Goal: Transaction & Acquisition: Purchase product/service

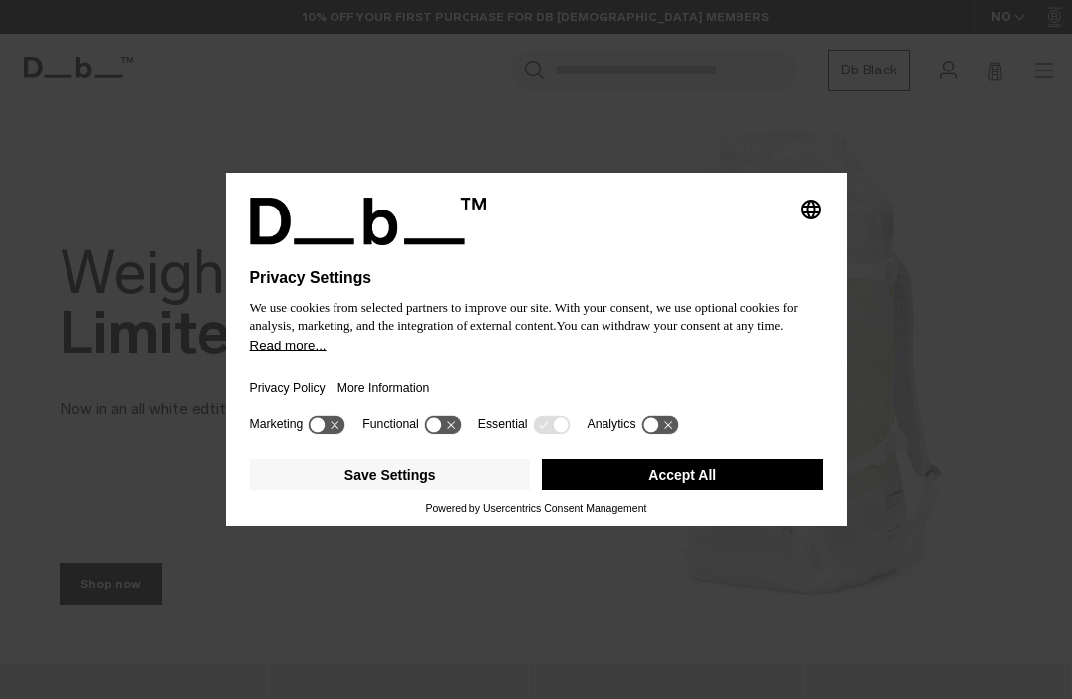
click at [723, 287] on div at bounding box center [536, 291] width 573 height 8
click at [681, 482] on button "Accept All" at bounding box center [682, 475] width 281 height 32
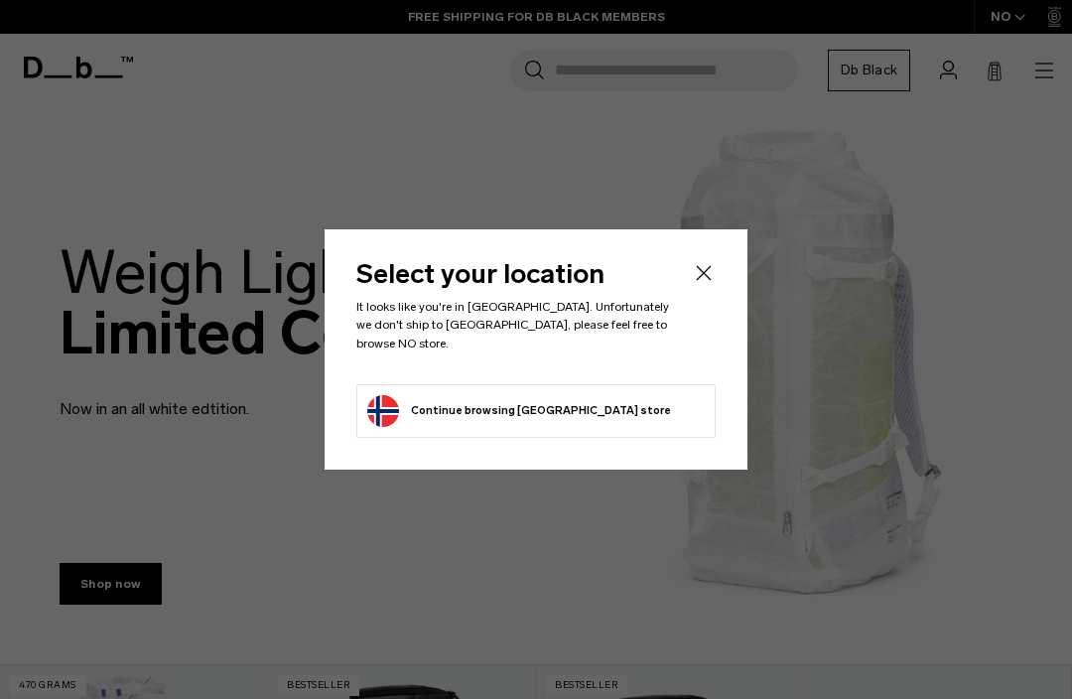
click at [550, 398] on button "Continue browsing Norway store Continue shopping in Norway" at bounding box center [519, 411] width 304 height 32
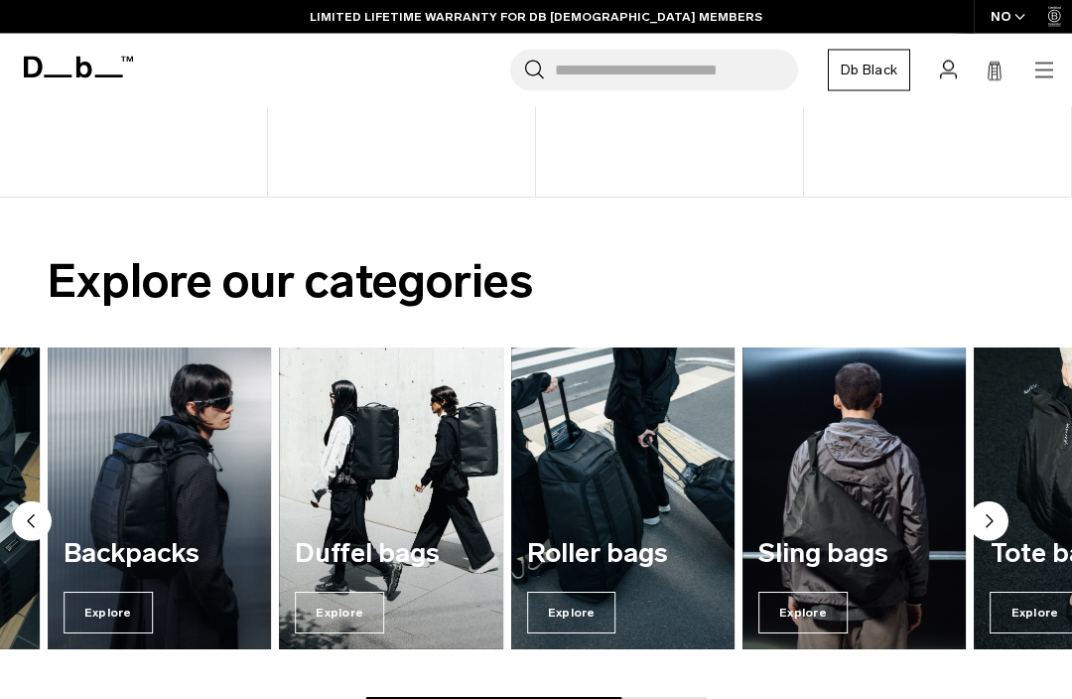
scroll to position [1004, 0]
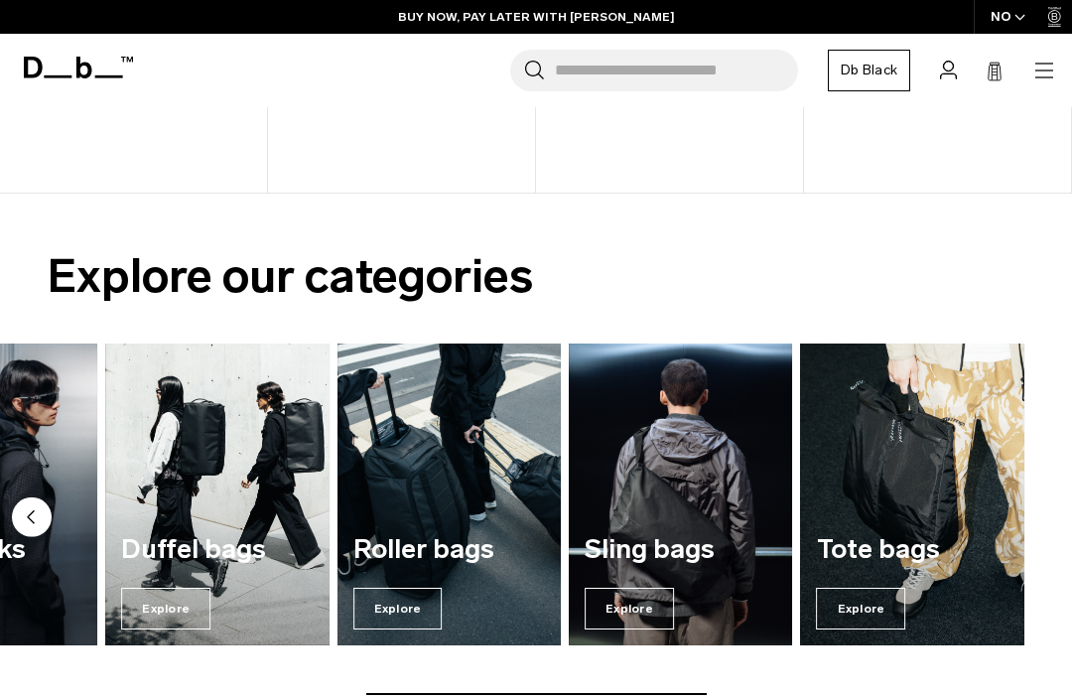
click at [617, 72] on input "Search for Bags, Luggage..." at bounding box center [676, 71] width 243 height 42
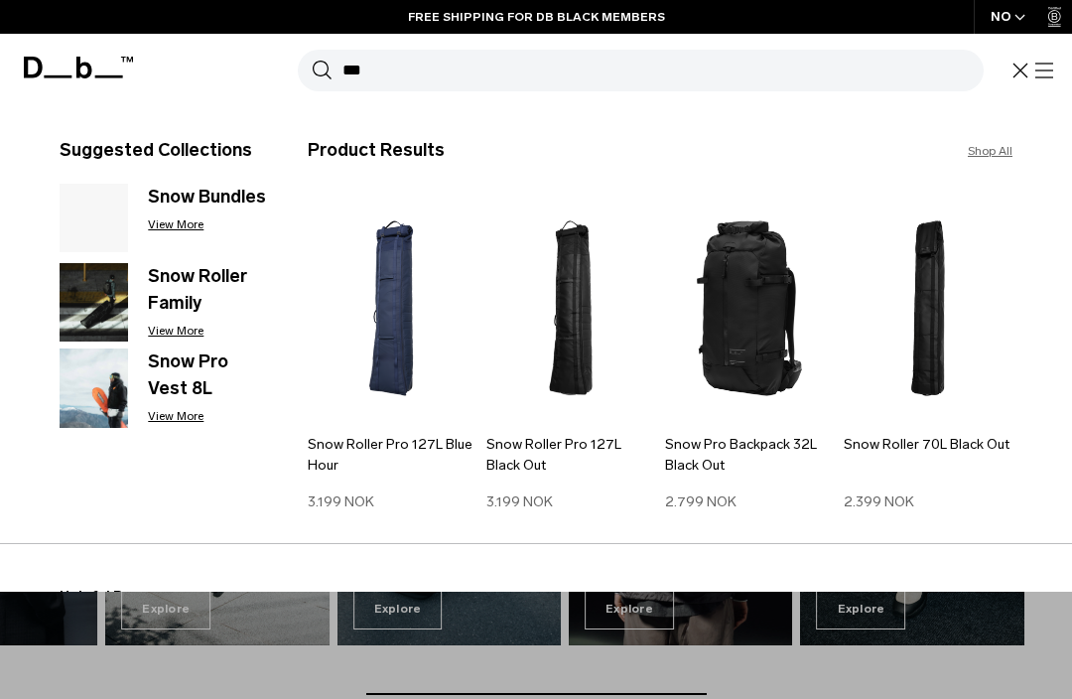
type input "***"
click at [168, 295] on h3 "Snow Roller Family" at bounding box center [208, 290] width 120 height 54
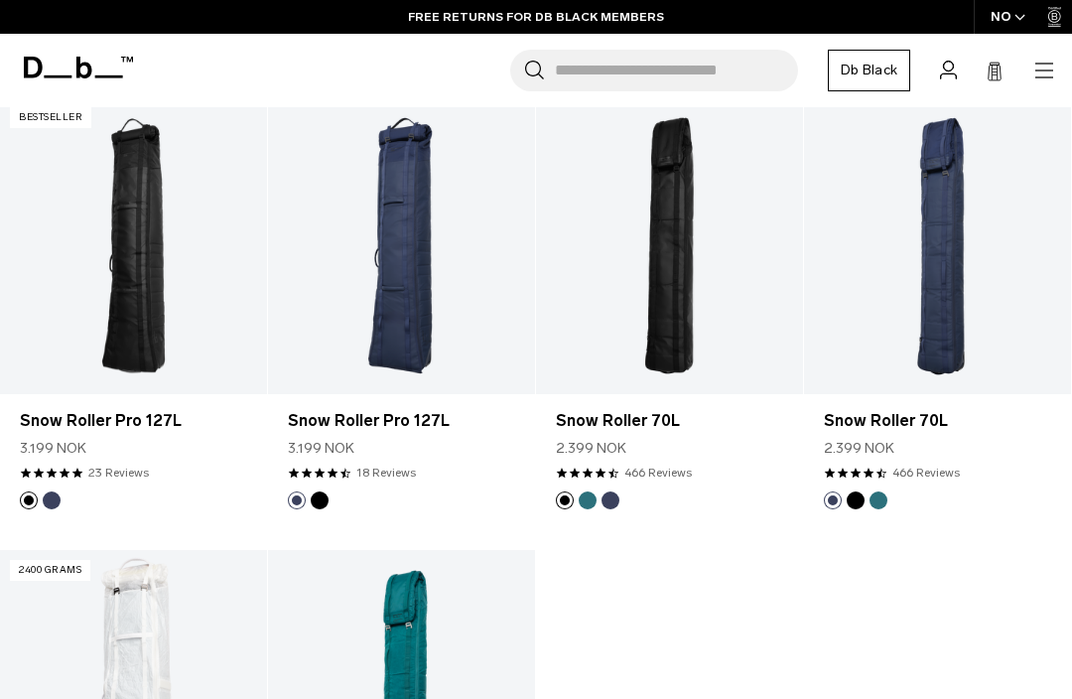
scroll to position [583, 0]
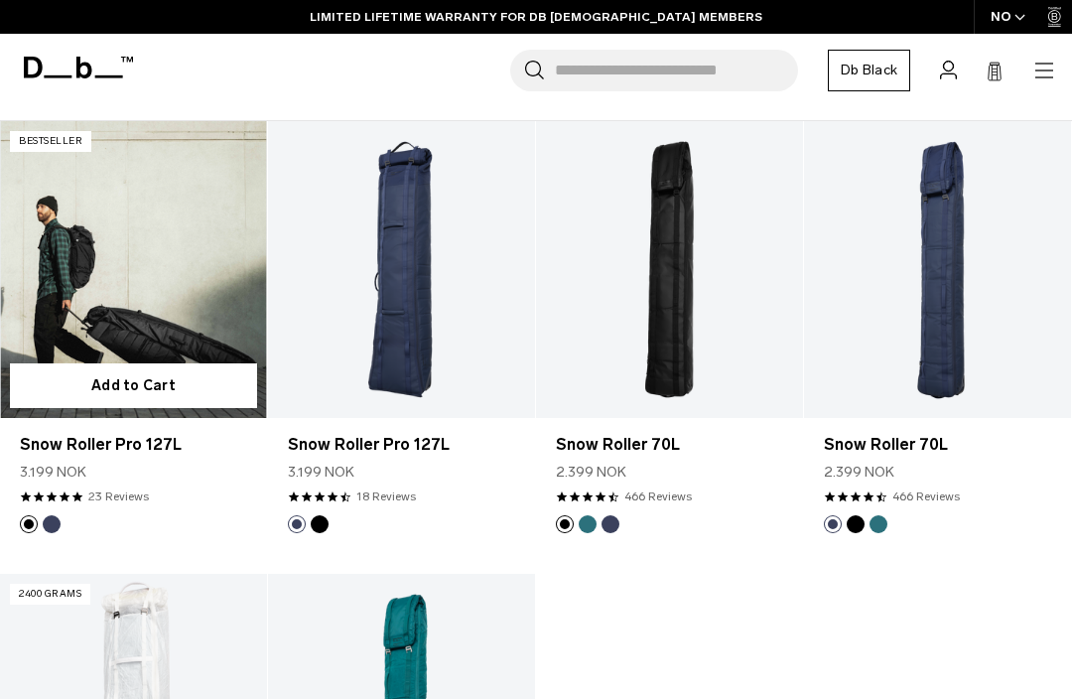
click at [126, 270] on link "Snow Roller Pro 127L" at bounding box center [133, 269] width 267 height 297
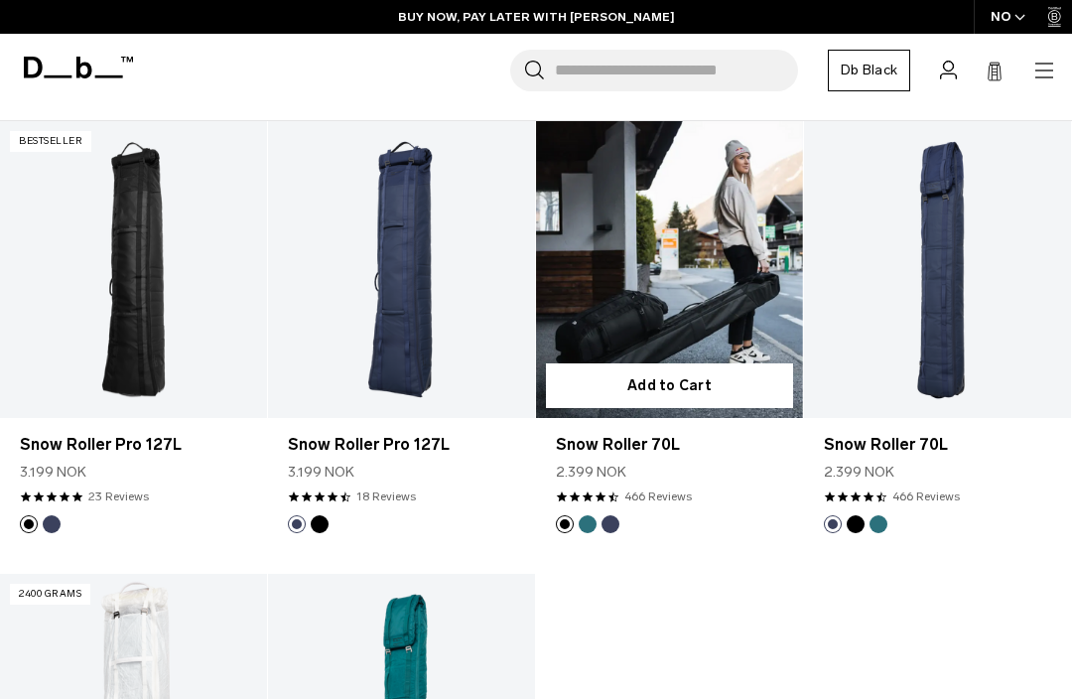
click at [736, 263] on link "Snow Roller 70L" at bounding box center [669, 269] width 267 height 297
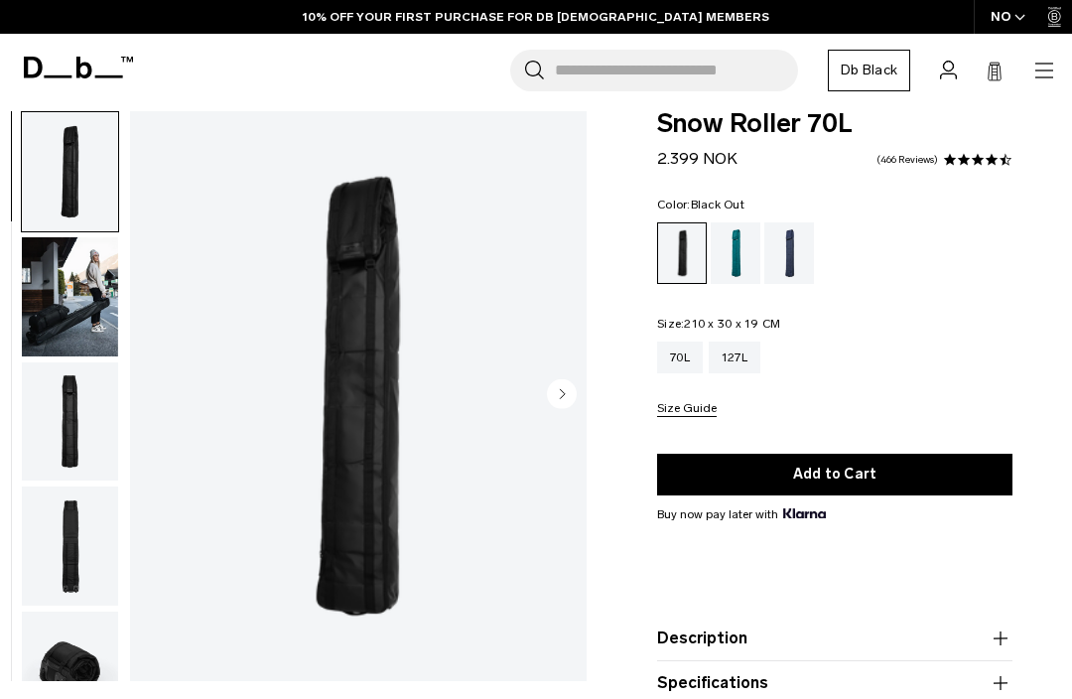
scroll to position [22, 0]
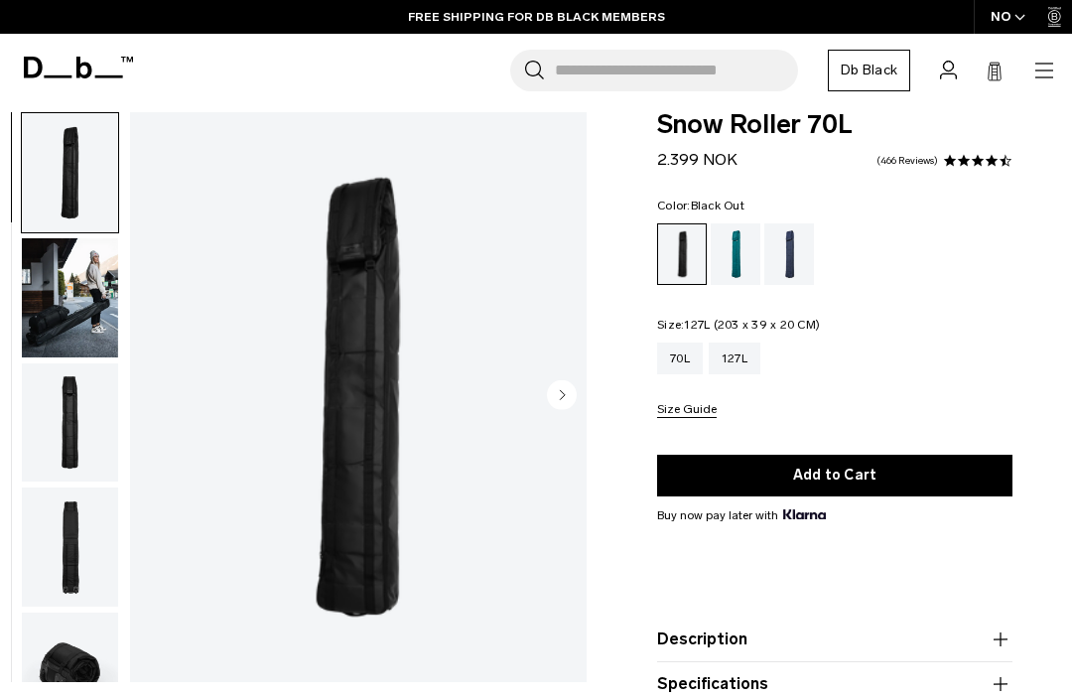
click at [760, 363] on div "127L" at bounding box center [735, 359] width 52 height 32
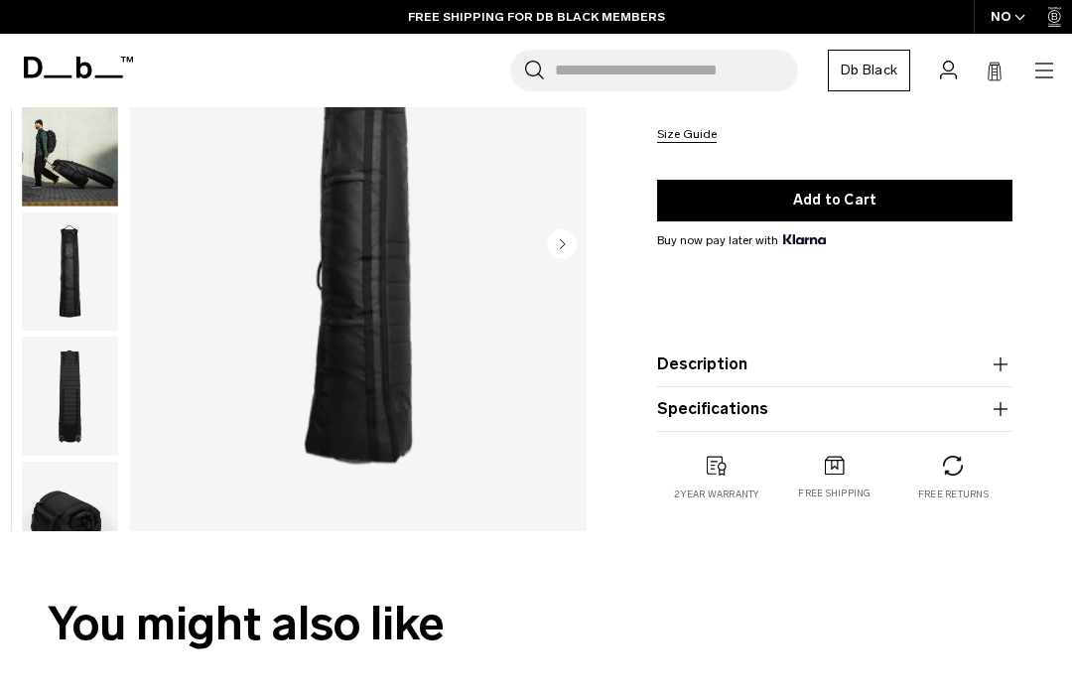
scroll to position [300, 0]
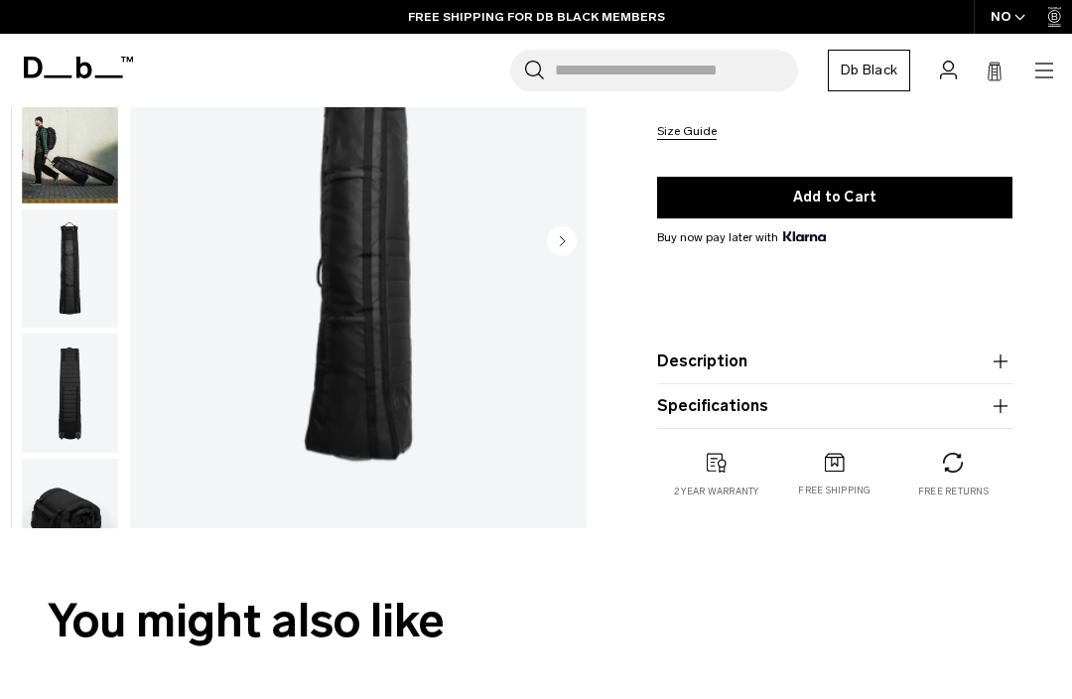
click at [924, 372] on button "Description" at bounding box center [834, 361] width 355 height 24
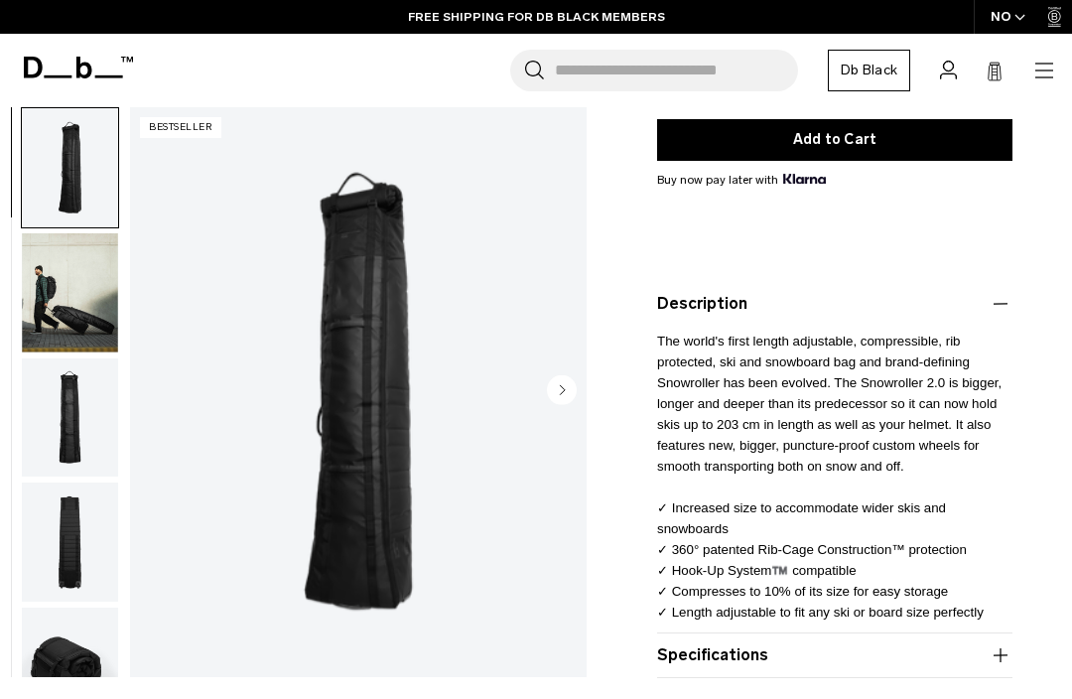
scroll to position [370, 0]
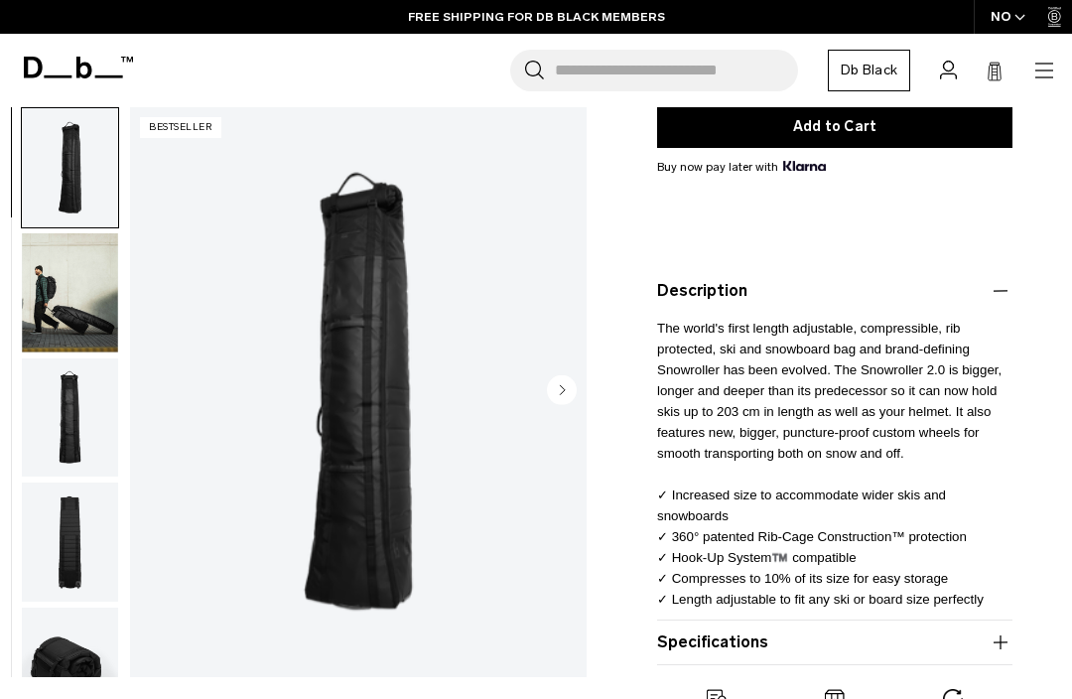
click at [1069, 297] on div "Snow Roller Pro 127L 3.199 NOK 4.9 star rating 23 Reviews Color: Black Out Out …" at bounding box center [835, 269] width 475 height 1011
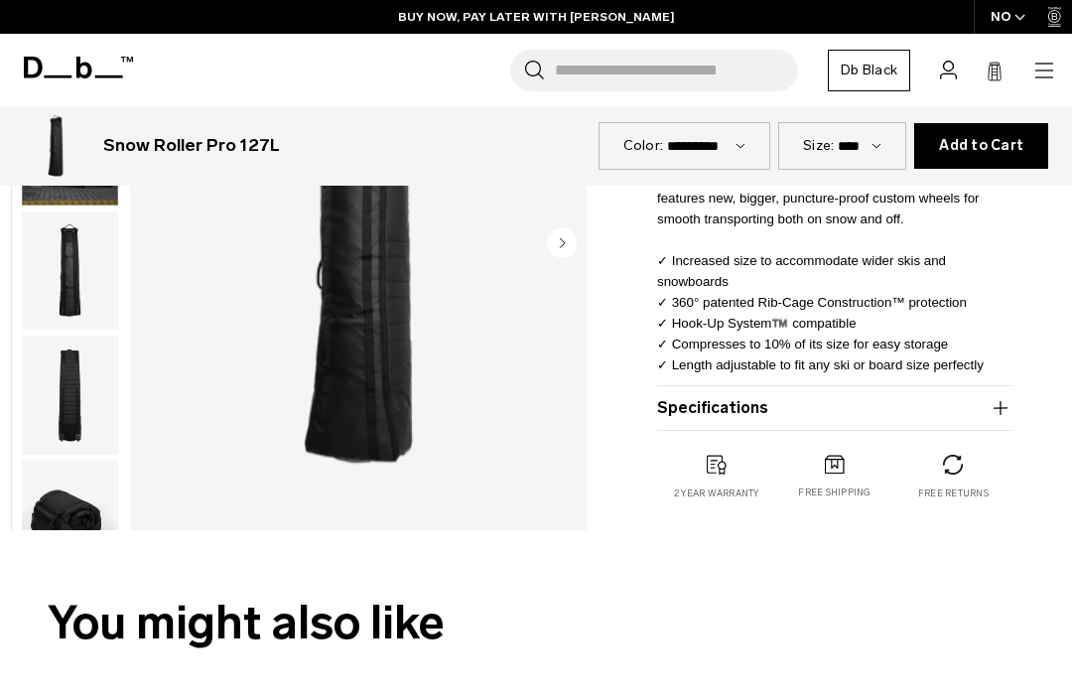
scroll to position [614, 0]
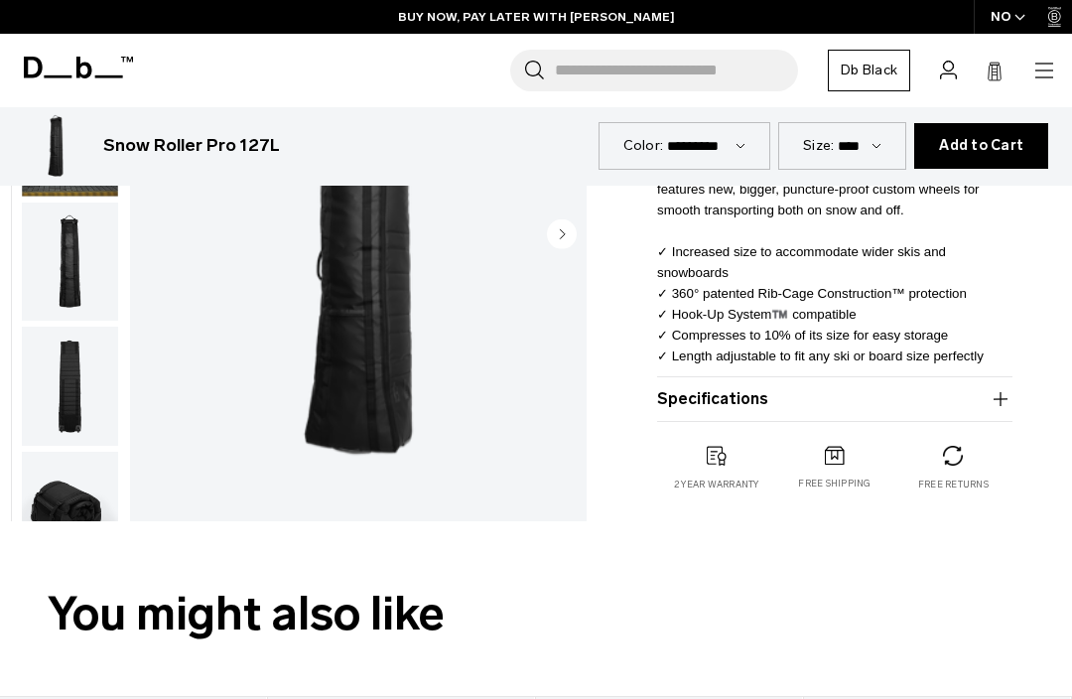
click at [1000, 405] on icon "button" at bounding box center [1001, 399] width 24 height 24
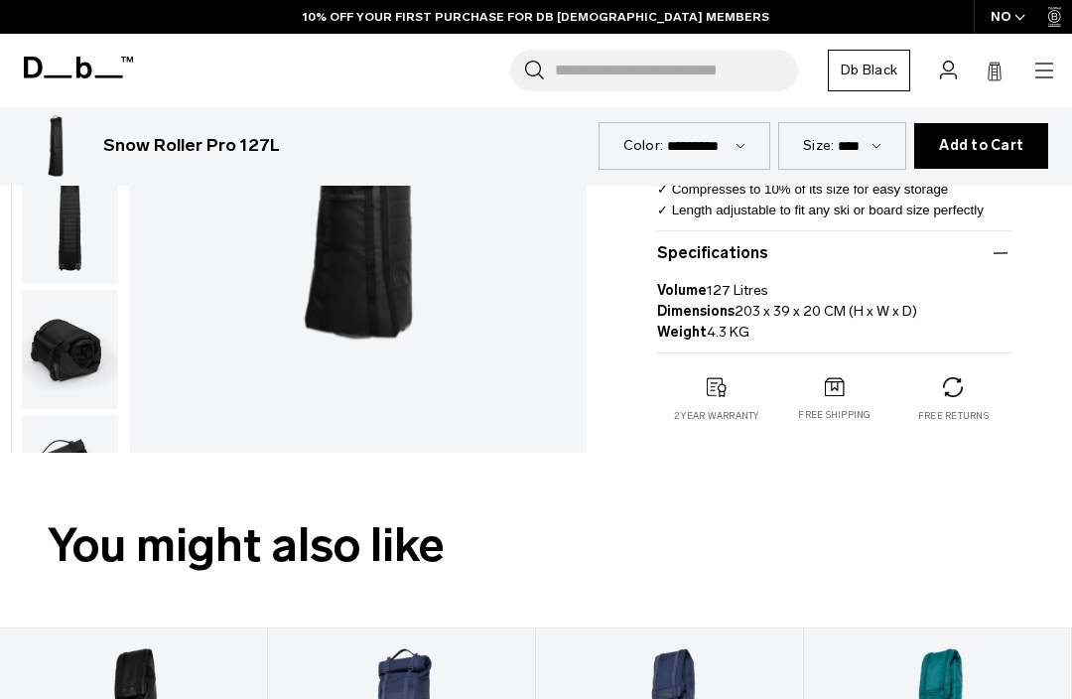
scroll to position [558, 0]
